Goal: Navigation & Orientation: Find specific page/section

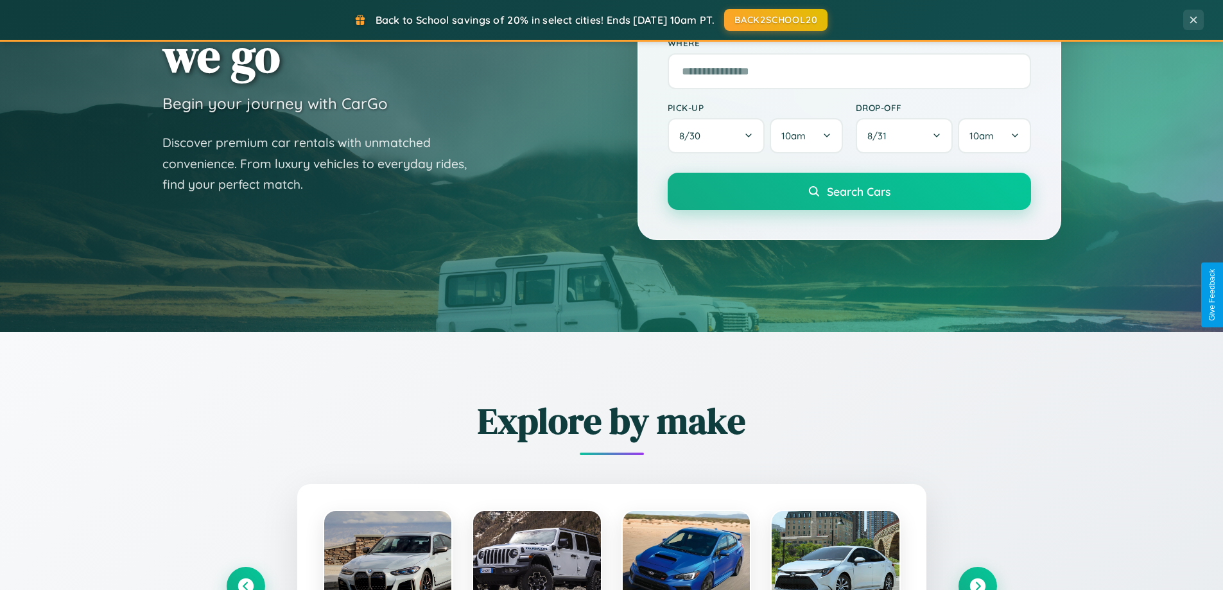
scroll to position [883, 0]
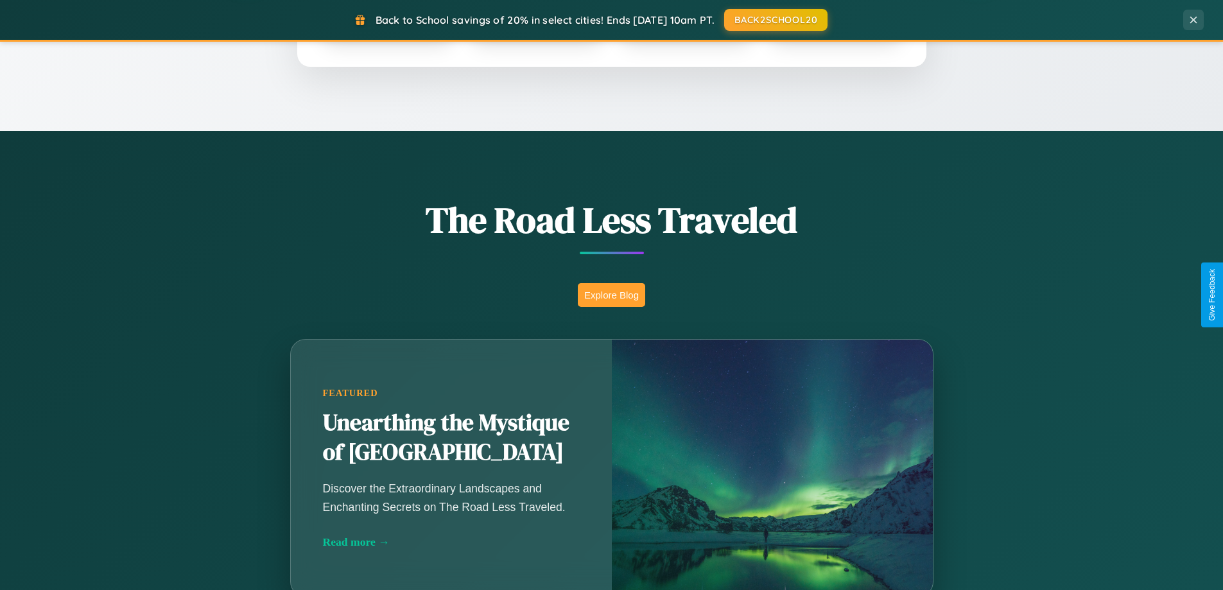
click at [611, 295] on button "Explore Blog" at bounding box center [611, 295] width 67 height 24
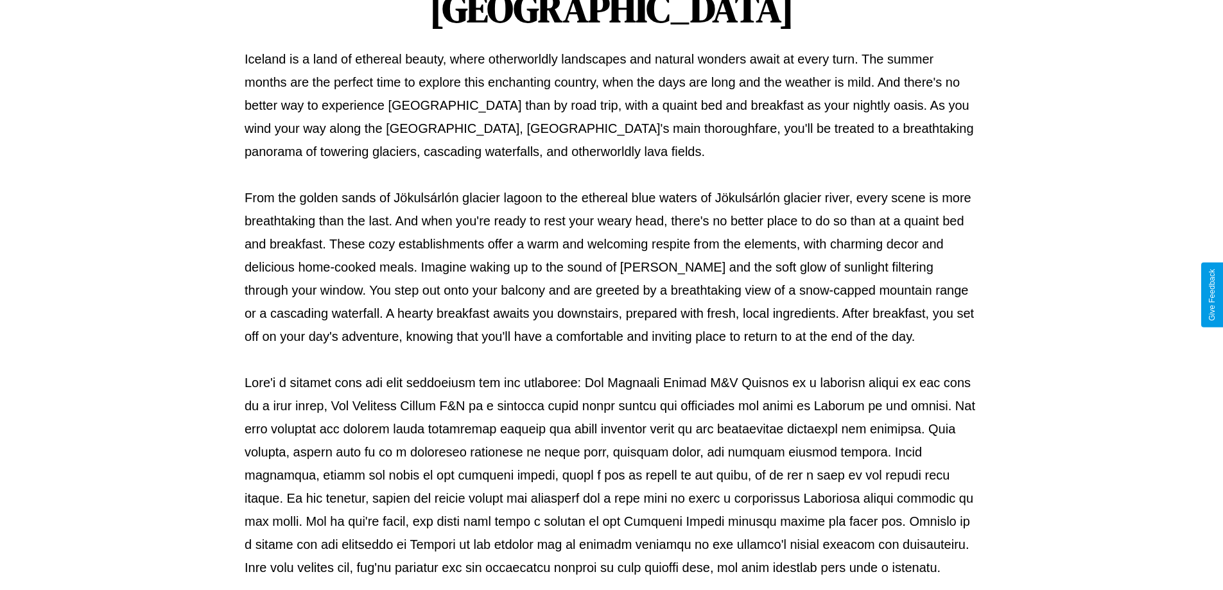
scroll to position [415, 0]
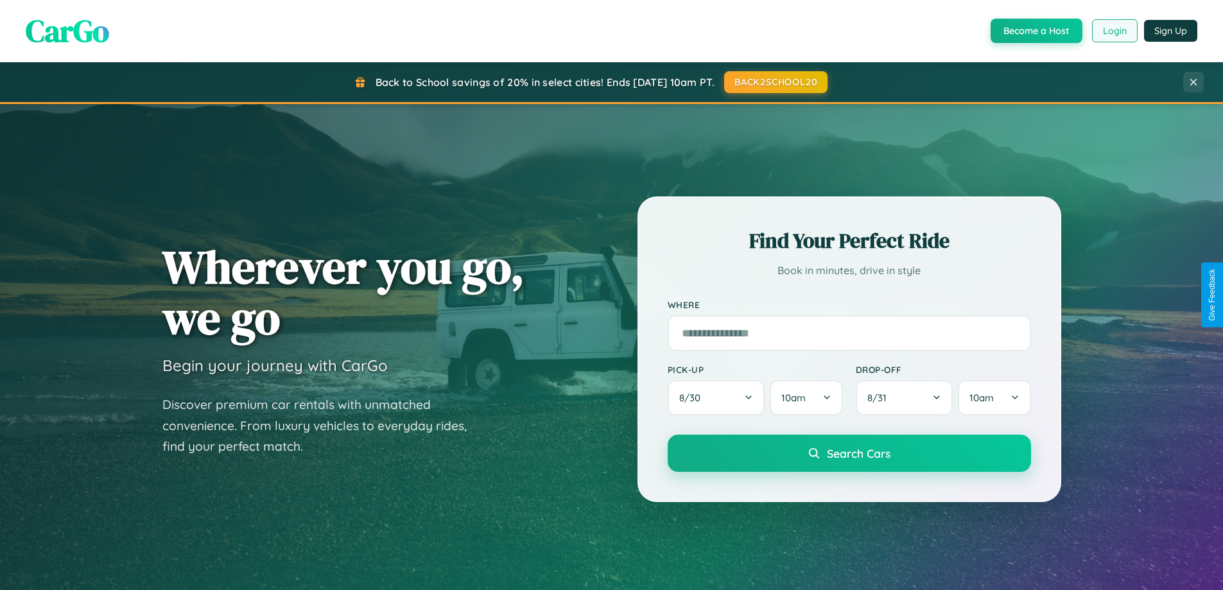
click at [1114, 31] on button "Login" at bounding box center [1115, 30] width 46 height 23
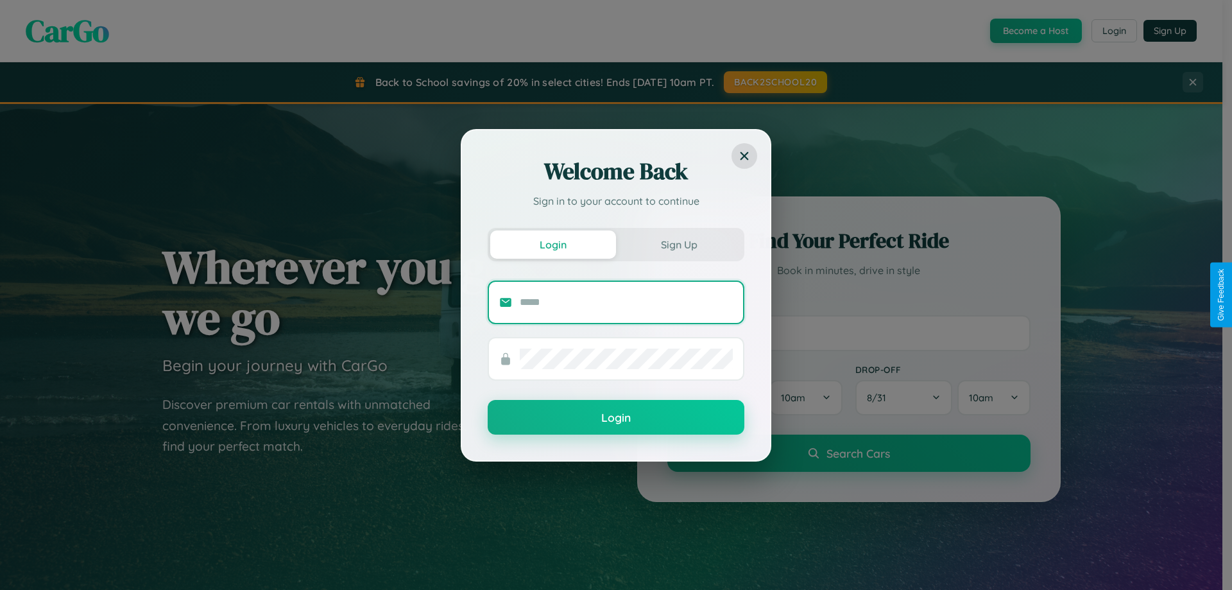
click at [626, 302] on input "text" at bounding box center [626, 302] width 213 height 21
type input "**********"
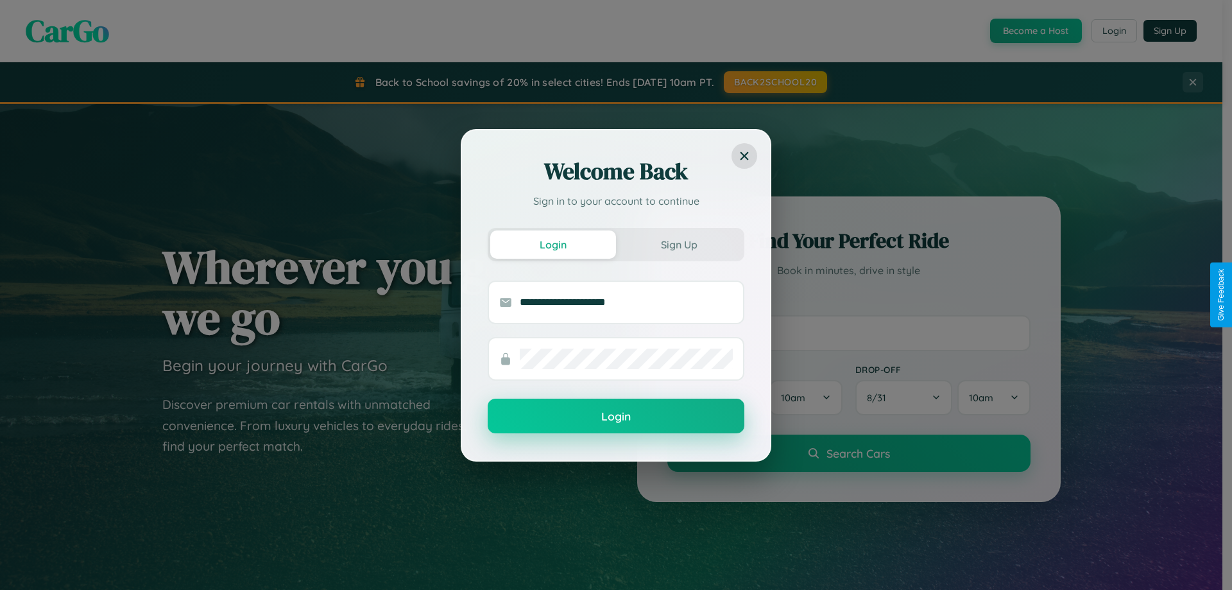
click at [616, 416] on button "Login" at bounding box center [616, 416] width 257 height 35
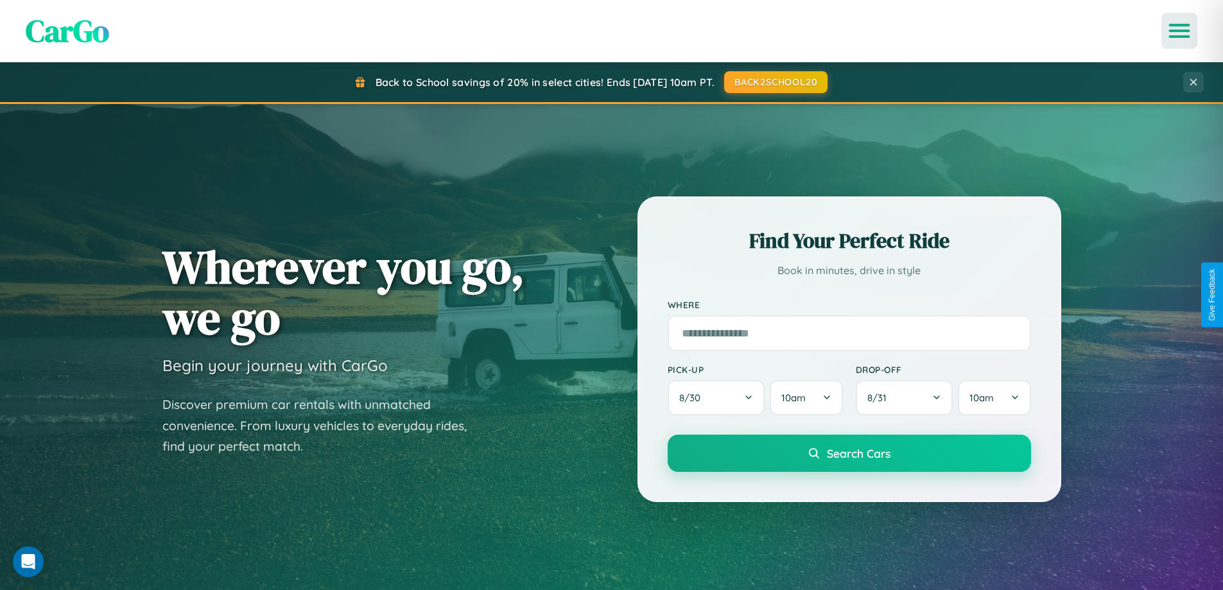
click at [1179, 31] on icon "Open menu" at bounding box center [1179, 31] width 19 height 12
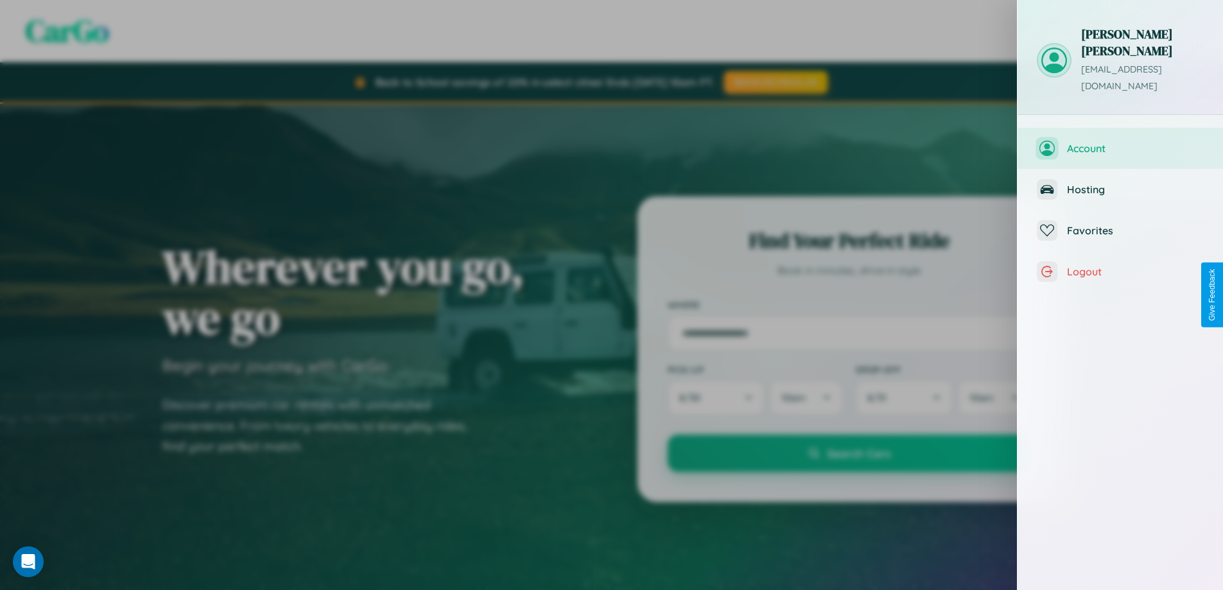
click at [1120, 142] on span "Account" at bounding box center [1135, 148] width 137 height 13
